Goal: Submit feedback/report problem

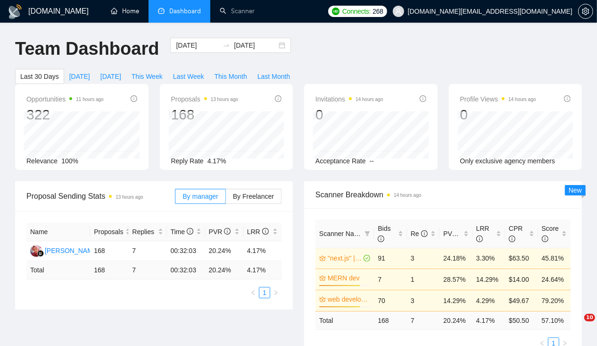
click at [131, 15] on link "Home" at bounding box center [125, 11] width 28 height 8
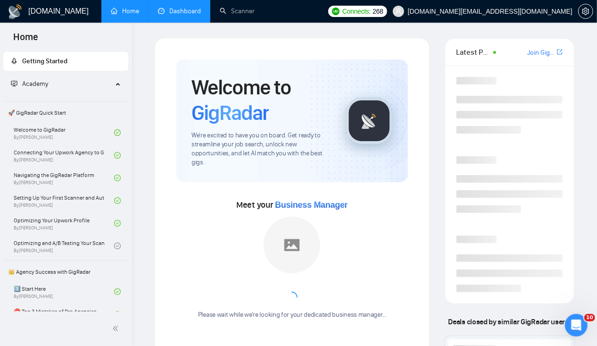
click at [179, 15] on link "Dashboard" at bounding box center [179, 11] width 43 height 8
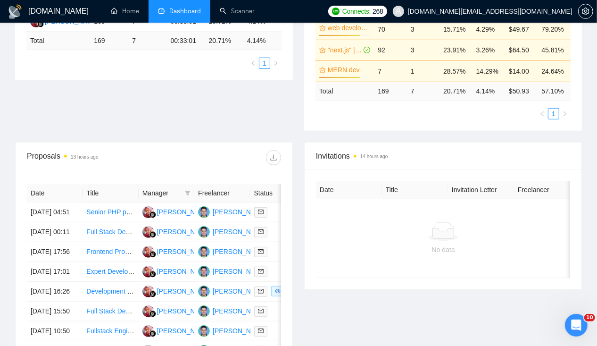
scroll to position [235, 0]
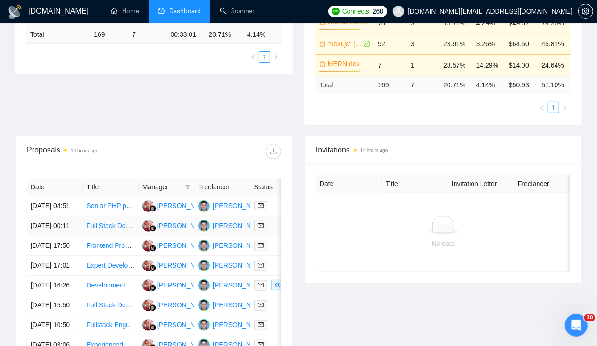
click at [60, 221] on td "[DATE] 00:11" at bounding box center [55, 226] width 56 height 20
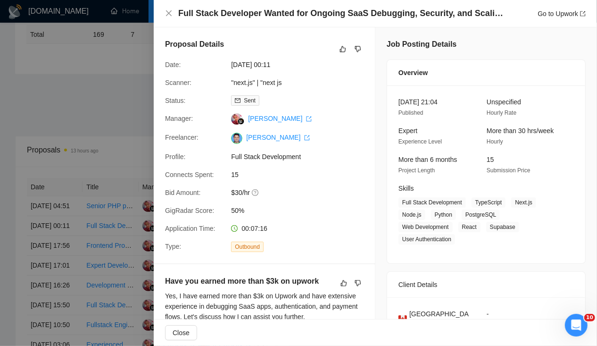
scroll to position [0, 0]
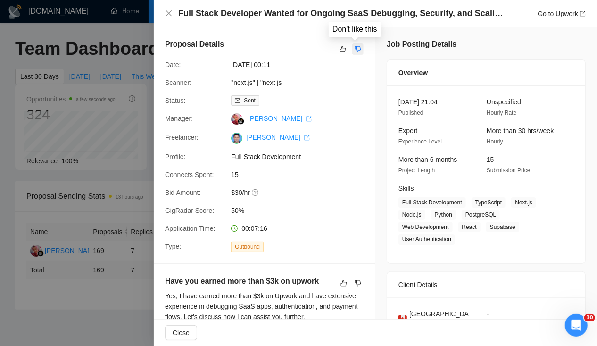
click at [355, 48] on icon "dislike" at bounding box center [358, 49] width 7 height 8
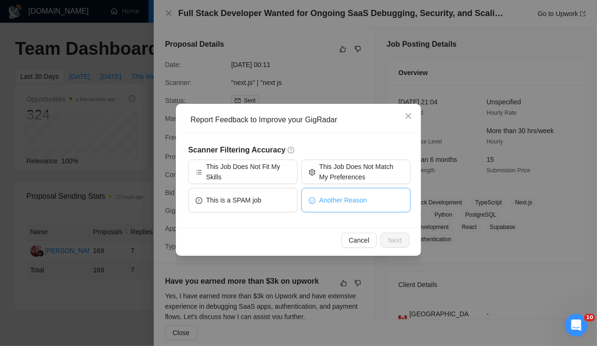
click at [342, 206] on button "Another Reason" at bounding box center [355, 200] width 109 height 25
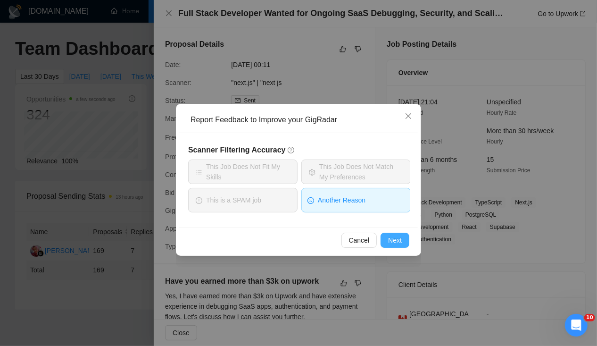
click at [393, 240] on span "Next" at bounding box center [395, 240] width 14 height 10
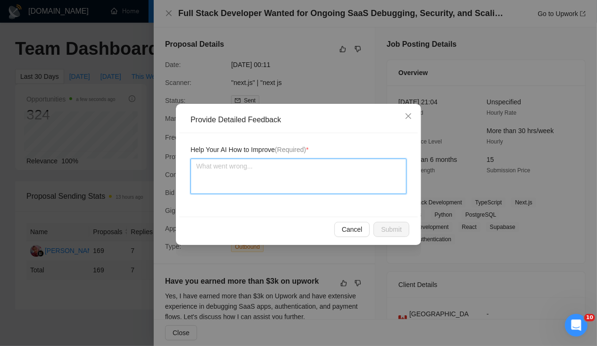
click at [269, 183] on textarea at bounding box center [298, 175] width 216 height 35
type textarea "H"
type textarea "He"
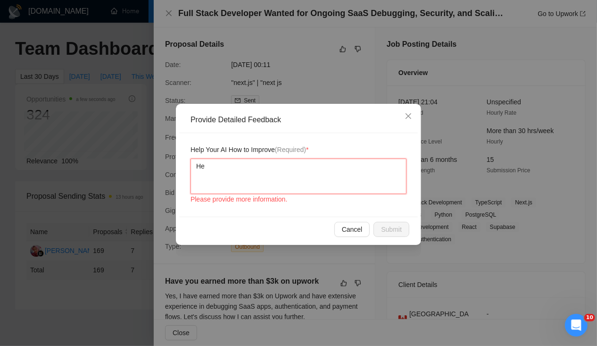
type textarea "He"
type textarea "He h"
type textarea "He ha"
type textarea "He has"
type textarea "He has a"
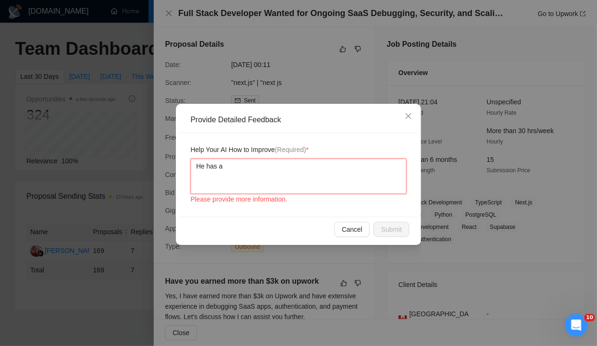
type textarea "He has as"
type textarea "He has ask"
type textarea "He has aske"
type textarea "He has asked"
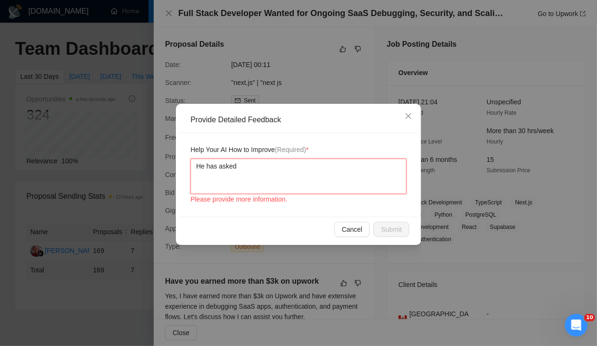
type textarea "He has asked a"
type textarea "He has asked a q"
type textarea "He has asked a qu"
type textarea "He has asked a que"
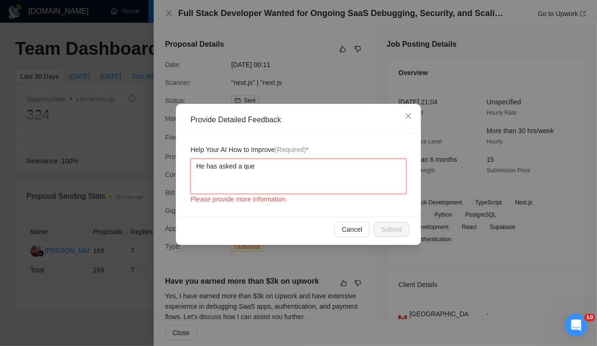
type textarea "He has asked a ques"
type textarea "He has asked a quest"
type textarea "He has asked a questi"
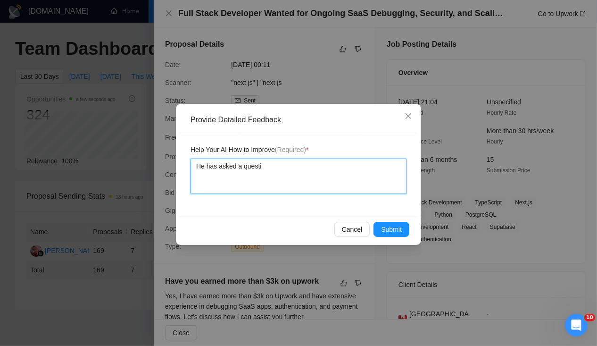
type textarea "He has asked a questio"
type textarea "He has asked a question"
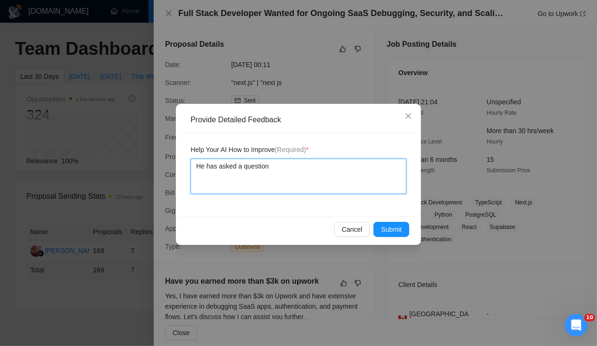
type textarea "He has asked a question t"
type textarea "He has asked a question th"
type textarea "He has asked a question tha"
type textarea "He has asked a question that"
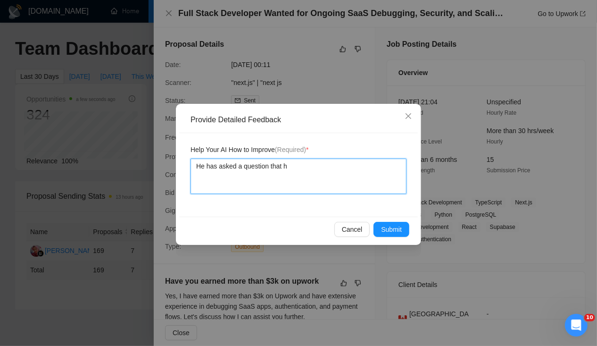
type textarea "He has asked a question that ha"
type textarea "He has asked a question that hav"
type textarea "He has asked a question that have"
type textarea "He has asked a question that have y"
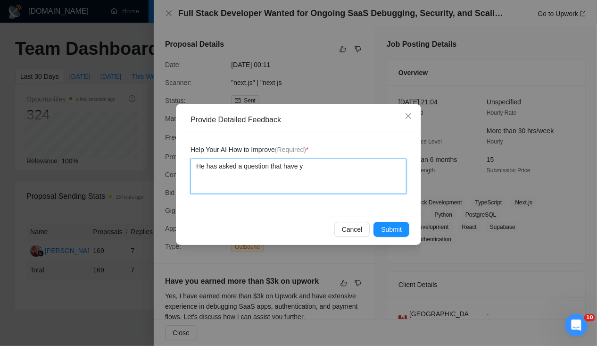
type textarea "He has asked a question that have yo"
type textarea "He has asked a question that have you"
type textarea "He has asked a question that have you e"
type textarea "He has asked a question that have you en"
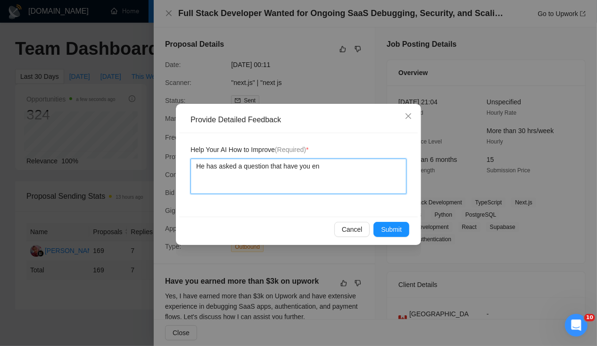
type textarea "He has asked a question that have you ent"
type textarea "He has asked a question that have you en"
type textarea "He has asked a question that have you enr"
type textarea "He has asked a question that have you en"
type textarea "He has asked a question that have you e"
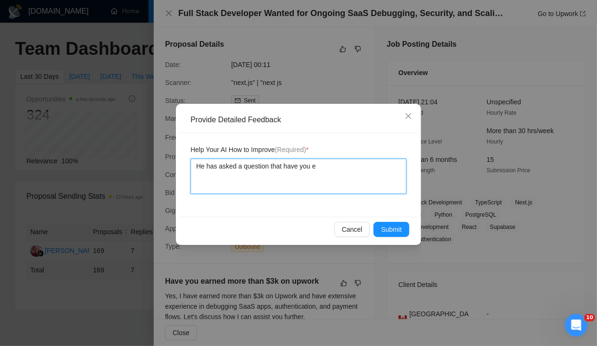
type textarea "He has asked a question that have you ea"
type textarea "He has asked a question that have you ear"
type textarea "He has asked a question that have you earn"
type textarea "He has asked a question that have you [PERSON_NAME]"
type textarea "He has asked a question that have you earned"
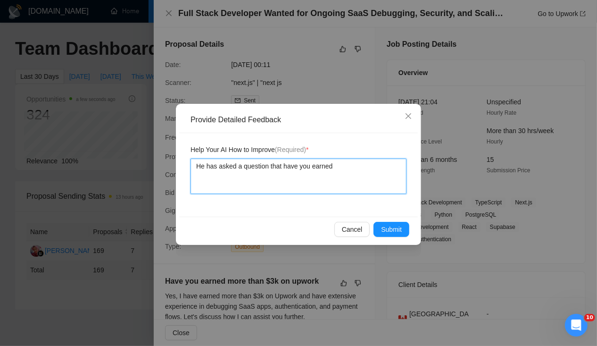
type textarea "He has asked a question that have you earned"
type textarea "He has asked a question that have you earned 3"
type textarea "He has asked a question that have you earned 3K"
type textarea "He has asked a question that have you earned 3K i"
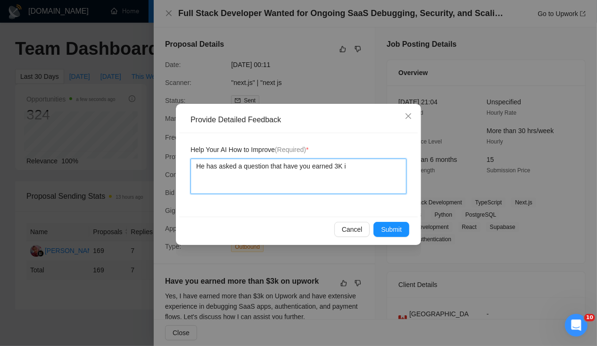
type textarea "He has asked a question that have you earned 3K in"
type textarea "He has asked a question that have you earned 3K in u"
type textarea "He has asked a question that have you earned 3K in up"
type textarea "He has asked a question that have you earned 3K in upwo"
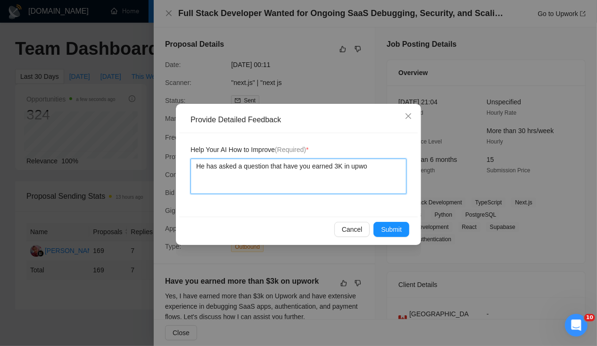
type textarea "He has asked a question that have you earned 3K in upwor"
type textarea "He has asked a question that have you earned 3K in upwork"
type textarea "He has asked a question that have you earned 3K in upwork b"
type textarea "He has asked a question that have you earned 3K in upwork bu"
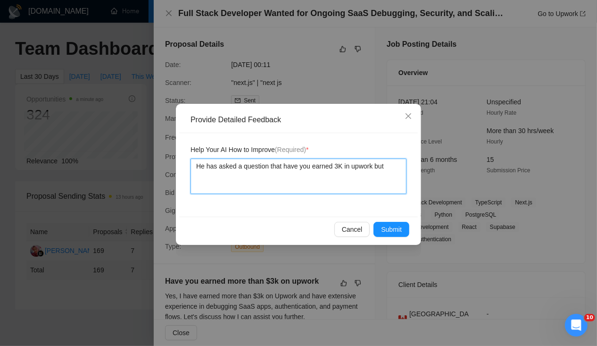
type textarea "He has asked a question that have you earned 3K in upwork but"
type textarea "He has asked a question that have you earned 3K in upwork but i"
type textarea "He has asked a question that have you earned 3K in upwork but in"
type textarea "He has asked a question that have you earned 3K in upwork but in m"
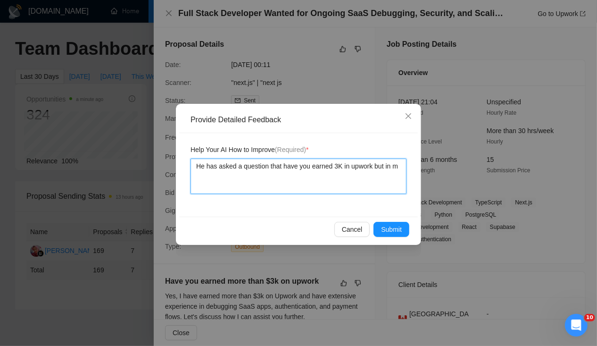
type textarea "He has asked a question that have you earned 3K in upwork but in my"
type textarea "He has asked a question that have you earned 3K in upwork but in my p"
type textarea "He has asked a question that have you earned 3K in upwork but in my pr"
type textarea "He has asked a question that have you earned 3K in upwork but in my pro"
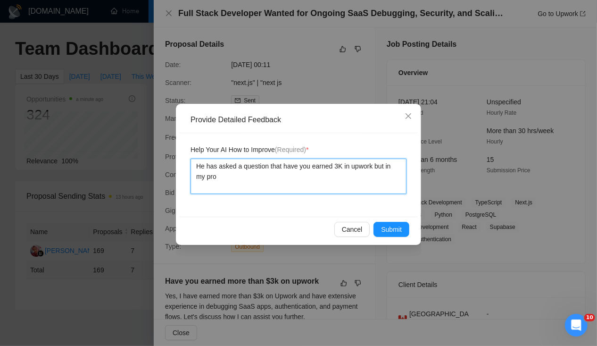
type textarea "He has asked a question that have you earned 3K in upwork but in my prof"
type textarea "He has asked a question that have you earned 3K in upwork but in my profi"
type textarea "He has asked a question that have you earned 3K in upwork but in my profil"
type textarea "He has asked a question that have you earned 3K in upwork but in my profile"
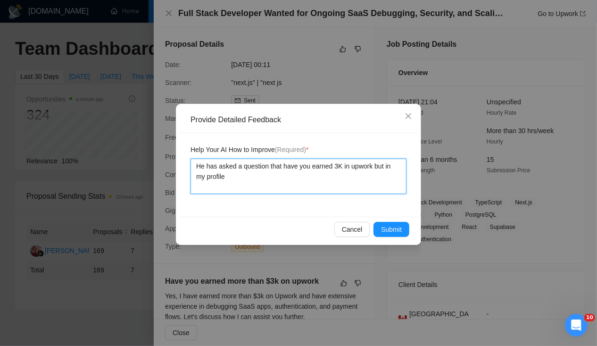
type textarea "He has asked a question that have you earned 3K in upwork but in my profile o"
type textarea "He has asked a question that have you earned 3K in upwork but in my profile o h"
type textarea "He has asked a question that have you earned 3K in upwork but in my profile o ha"
type textarea "He has asked a question that have you earned 3K in upwork but in my profile o h…"
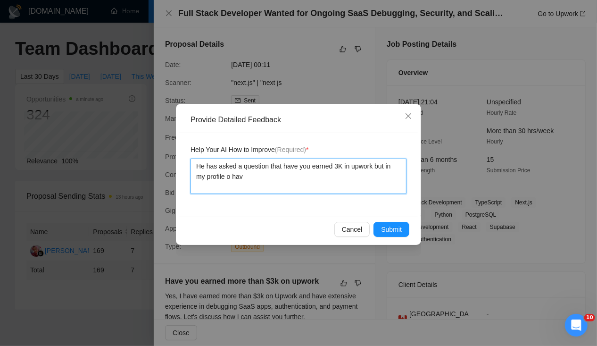
type textarea "He has asked a question that have you earned 3K in upwork but in my profile o h…"
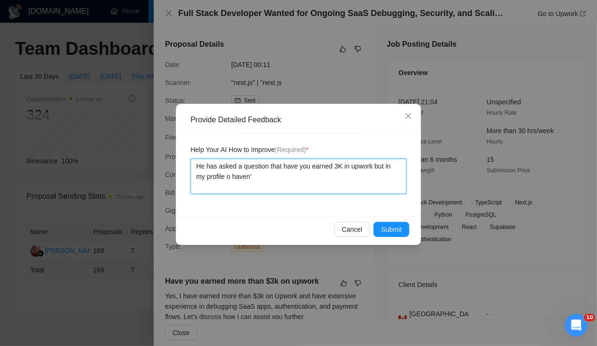
type textarea "He has asked a question that have you earned 3K in upwork but in my profile o h…"
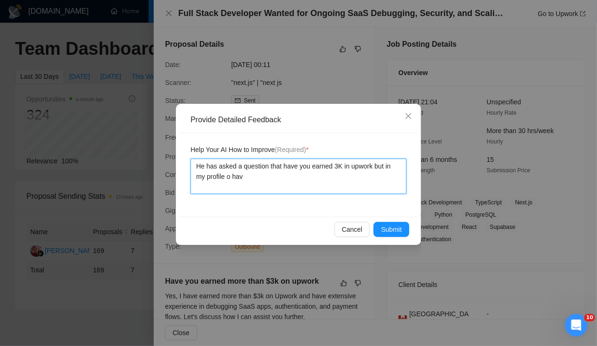
type textarea "He has asked a question that have you earned 3K in upwork but in my profile o ha"
type textarea "He has asked a question that have you earned 3K in upwork but in my profile o h"
type textarea "He has asked a question that have you earned 3K in upwork but in my profile o"
type textarea "He has asked a question that have you earned 3K in upwork but in my profile"
type textarea "He has asked a question that have you earned 3K in upwork but a my profile"
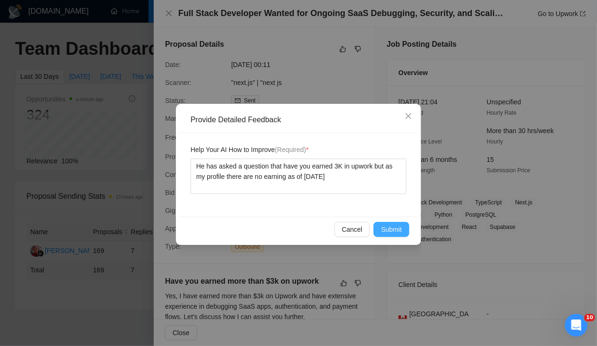
click at [402, 234] on button "Submit" at bounding box center [391, 229] width 36 height 15
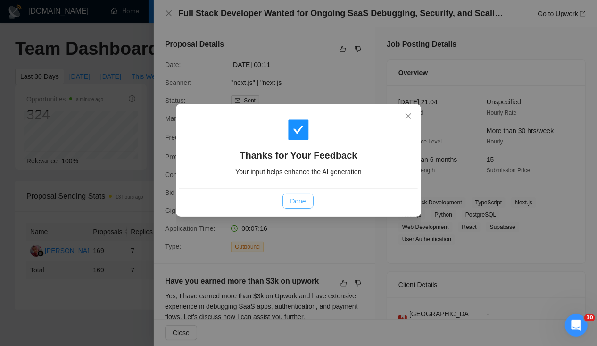
click at [301, 200] on span "Done" at bounding box center [298, 201] width 16 height 10
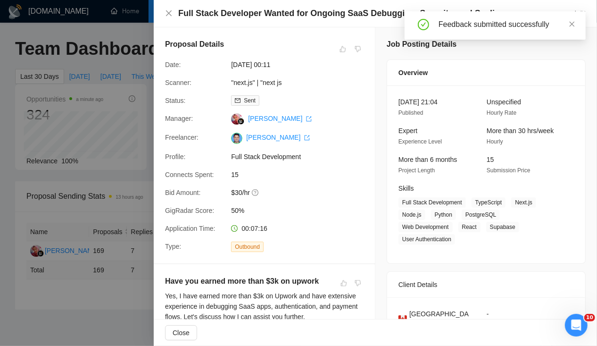
click at [0, 187] on html "[DOMAIN_NAME] Home Dashboard Scanner Connects: 268 [DOMAIN_NAME][EMAIL_ADDRESS]…" at bounding box center [298, 173] width 597 height 346
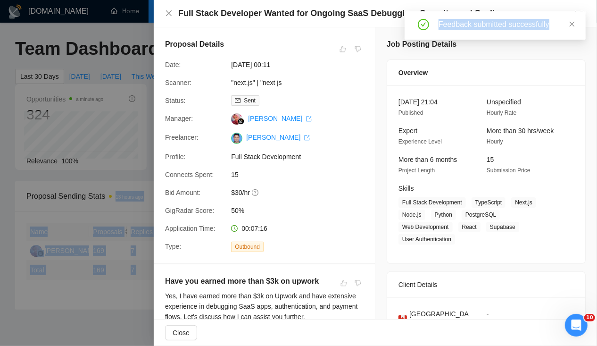
drag, startPoint x: -1, startPoint y: 187, endPoint x: 53, endPoint y: 177, distance: 55.6
click at [53, 177] on div at bounding box center [298, 173] width 597 height 346
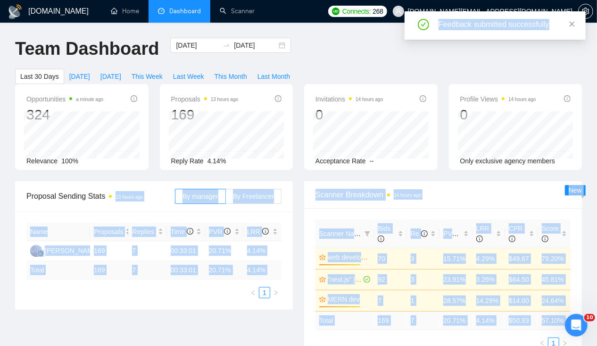
click at [42, 312] on div "Proposal Sending Stats 13 hours ago By manager By Freelancer Name Proposals Rep…" at bounding box center [298, 276] width 578 height 190
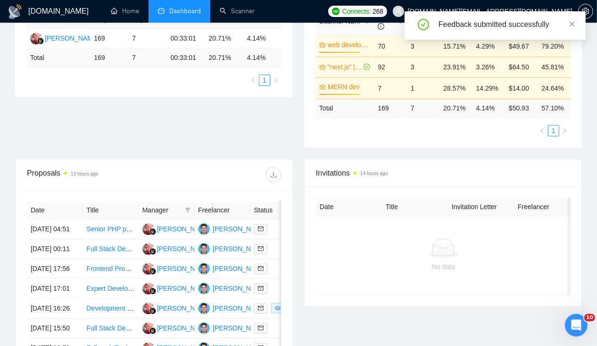
scroll to position [213, 0]
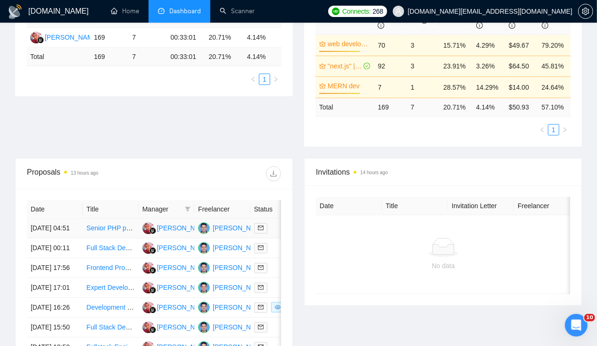
click at [52, 218] on td "[DATE] 04:51" at bounding box center [55, 228] width 56 height 20
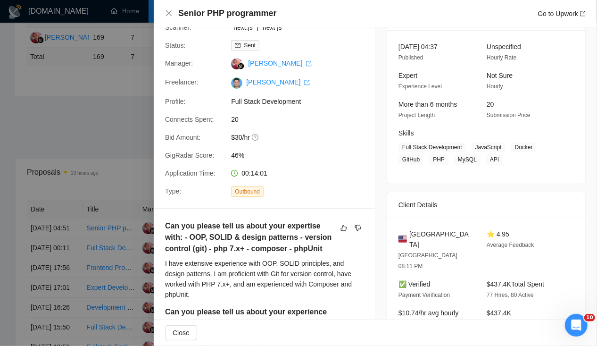
scroll to position [0, 0]
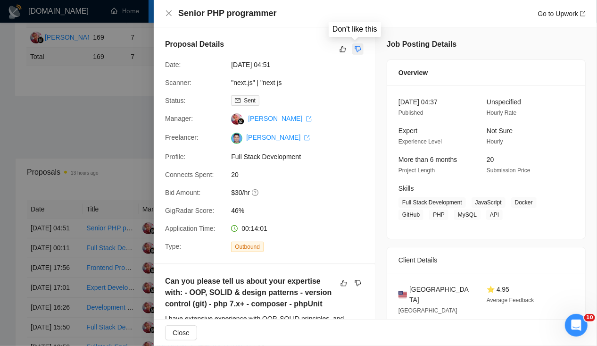
click at [357, 49] on icon "dislike" at bounding box center [358, 49] width 6 height 6
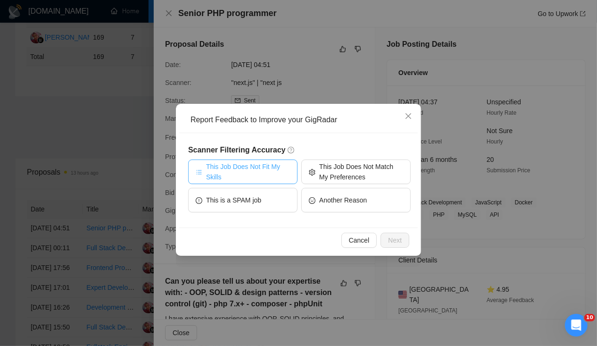
click at [267, 177] on span "This Job Does Not Fit My Skills" at bounding box center [248, 171] width 84 height 21
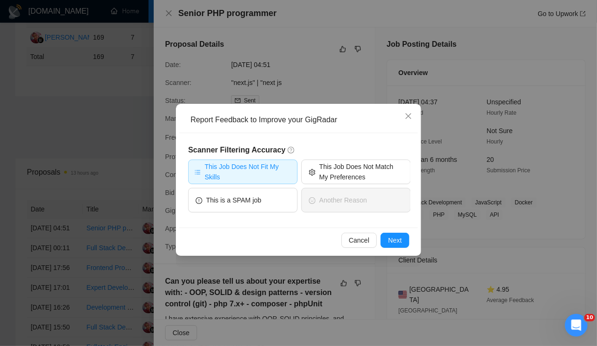
click at [388, 231] on div "Cancel Next" at bounding box center [298, 239] width 239 height 25
click at [390, 236] on span "Next" at bounding box center [395, 240] width 14 height 10
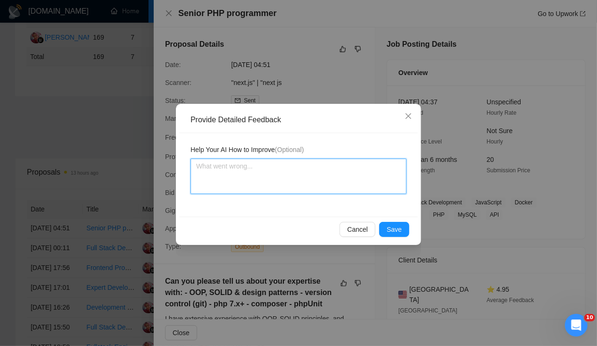
click at [264, 163] on textarea at bounding box center [298, 175] width 216 height 35
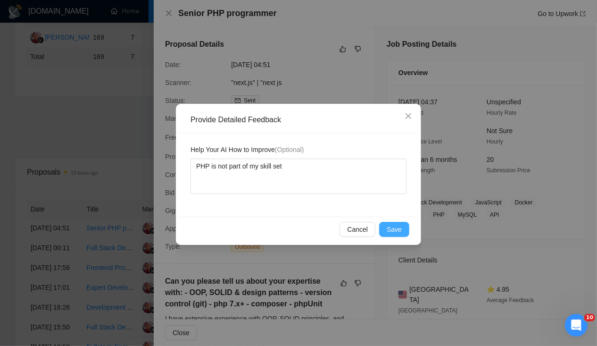
click at [398, 228] on span "Save" at bounding box center [394, 229] width 15 height 10
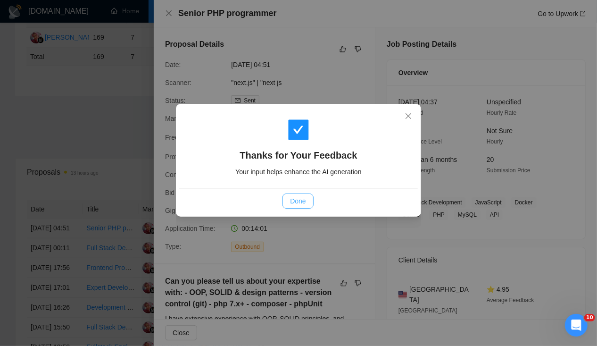
click at [305, 199] on span "Done" at bounding box center [298, 201] width 16 height 10
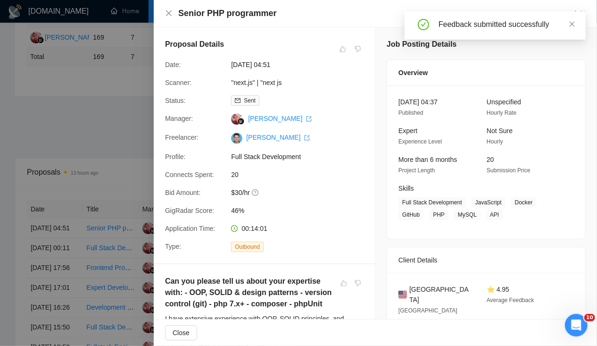
click at [0, 131] on div at bounding box center [298, 173] width 597 height 346
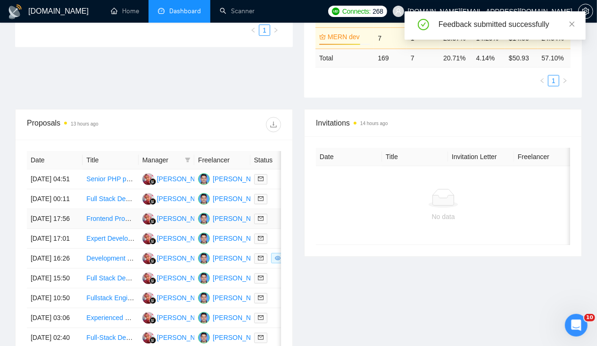
scroll to position [264, 0]
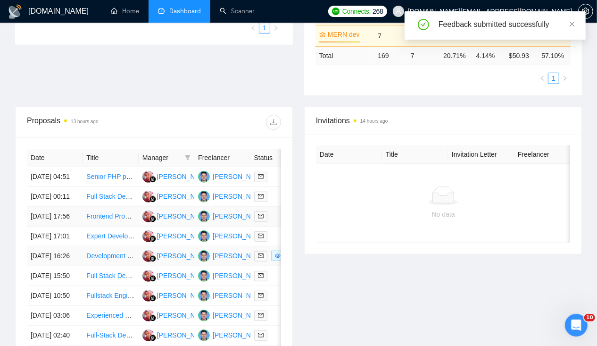
click at [58, 266] on td "[DATE] 16:26" at bounding box center [55, 256] width 56 height 20
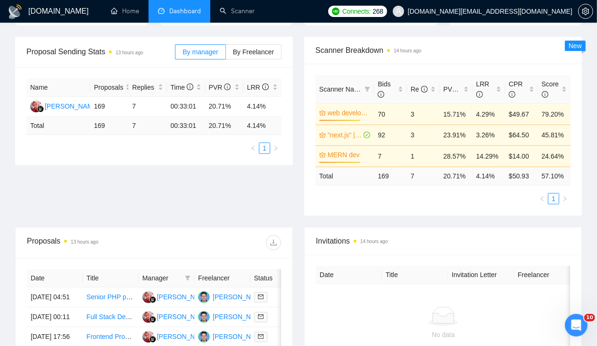
scroll to position [0, 0]
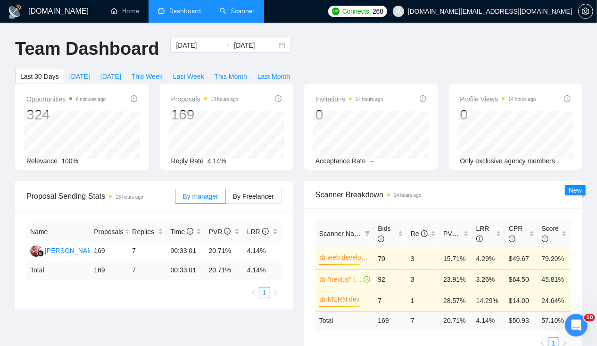
click at [243, 8] on link "Scanner" at bounding box center [237, 11] width 35 height 8
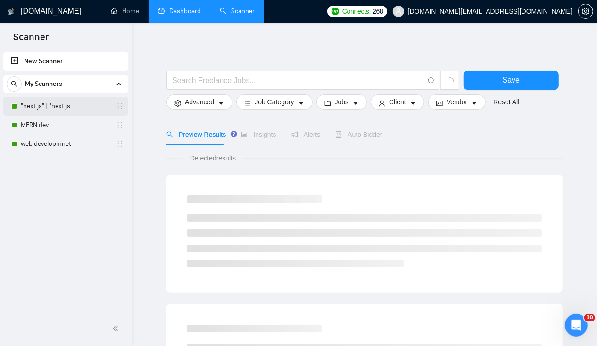
click at [60, 111] on link ""next.js" | "next js" at bounding box center [66, 106] width 90 height 19
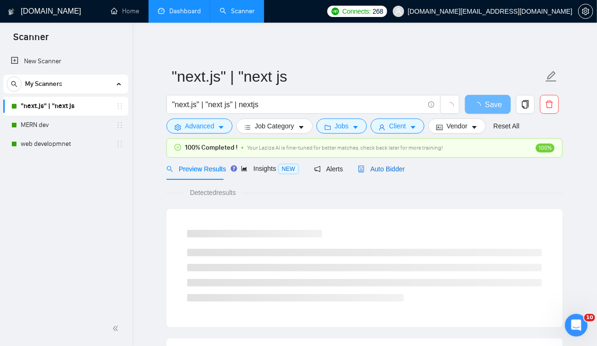
click at [380, 168] on span "Auto Bidder" at bounding box center [381, 169] width 47 height 8
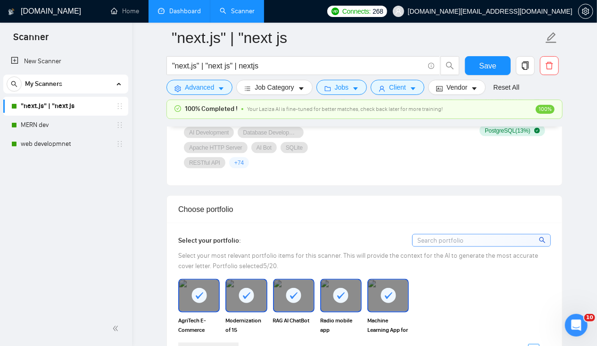
scroll to position [773, 0]
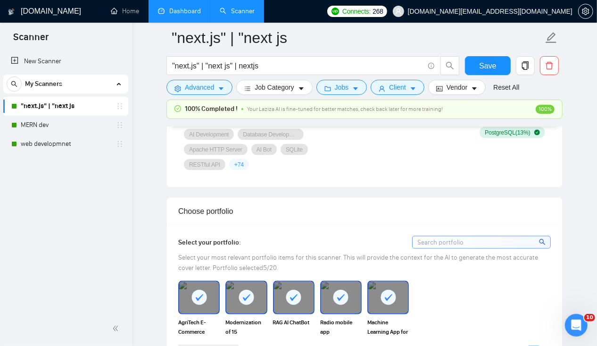
click at [178, 15] on link "Dashboard" at bounding box center [179, 11] width 43 height 8
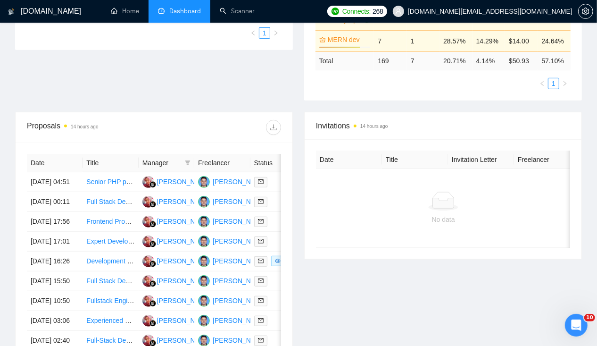
scroll to position [260, 0]
